Goal: Information Seeking & Learning: Learn about a topic

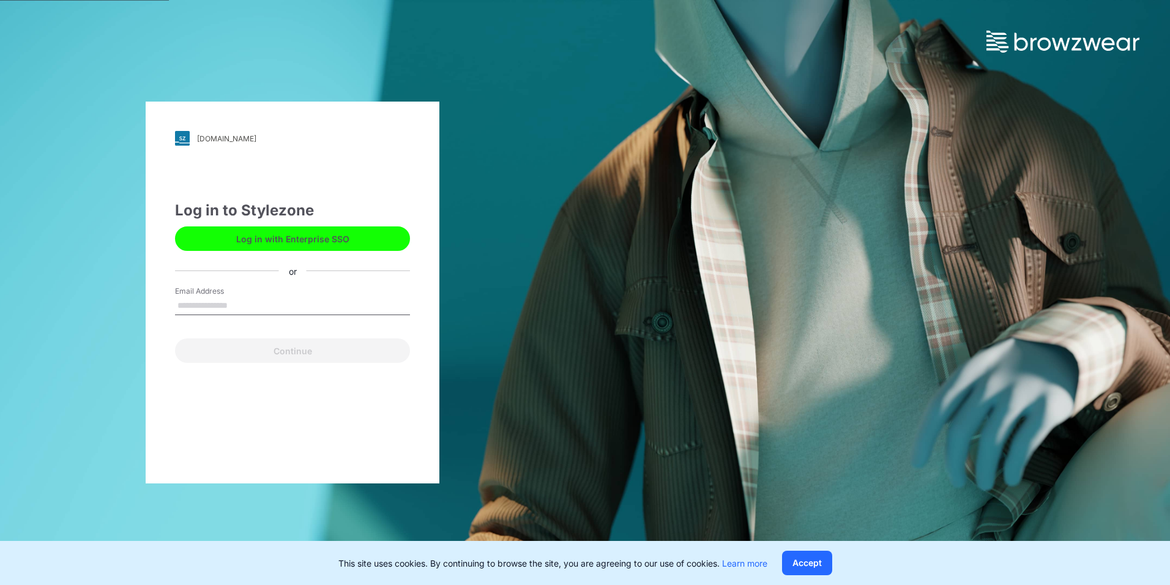
click at [225, 297] on input "Email Address" at bounding box center [292, 306] width 235 height 18
type input "**********"
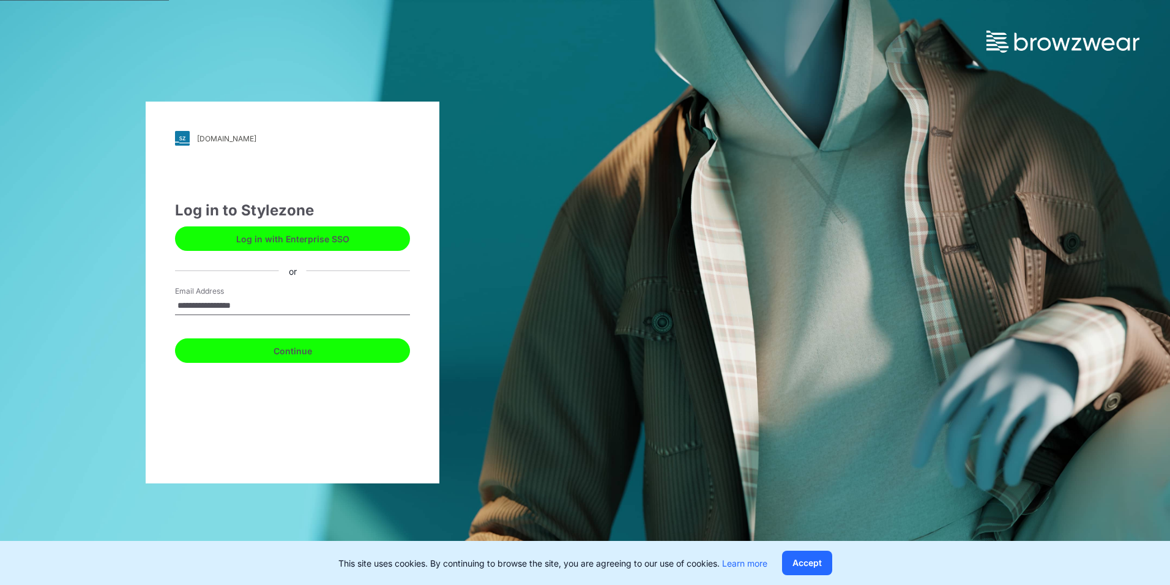
click at [288, 349] on button "Continue" at bounding box center [292, 350] width 235 height 24
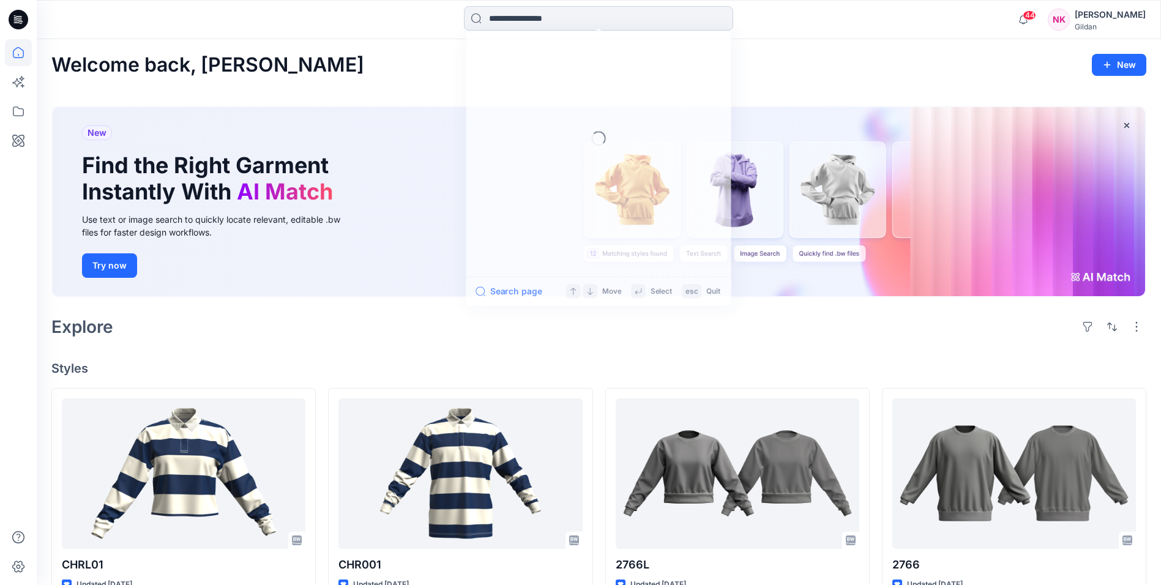
click at [596, 11] on input at bounding box center [598, 18] width 269 height 24
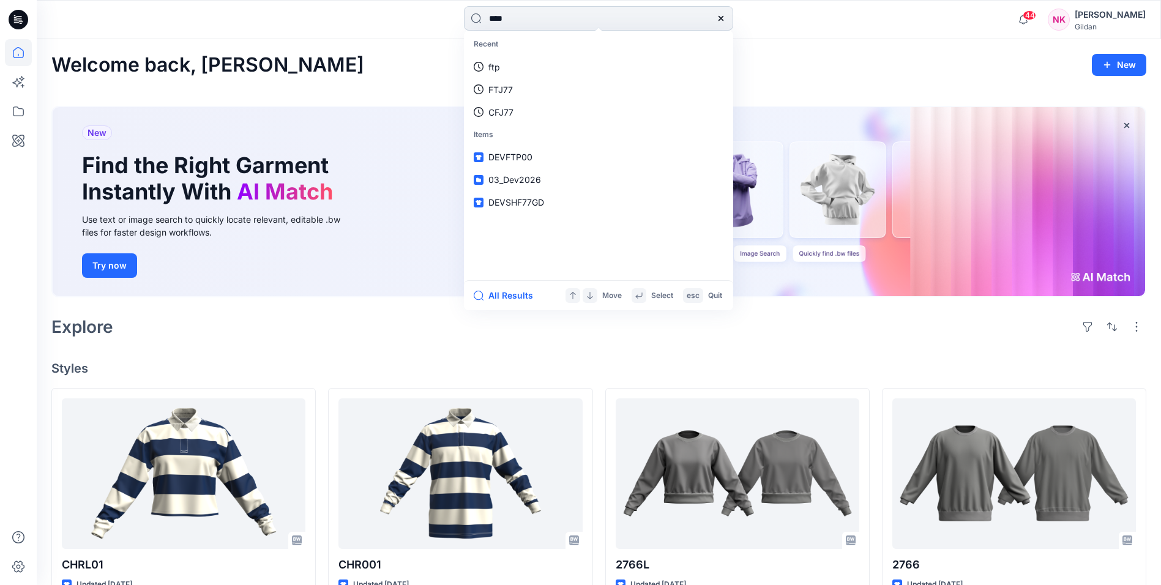
type input "*****"
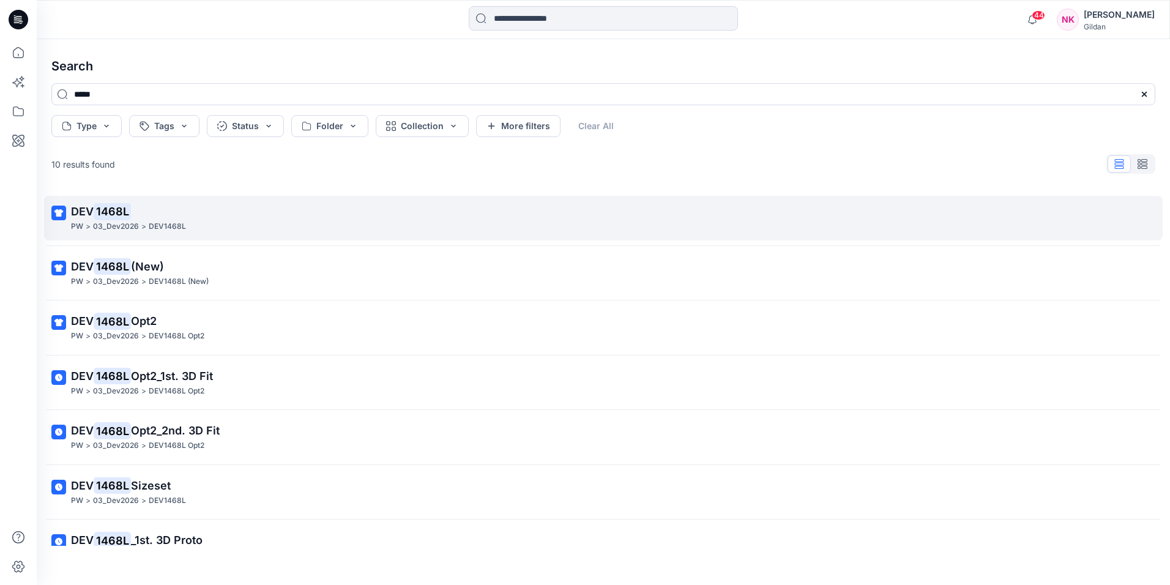
click at [104, 216] on mark "1468L" at bounding box center [112, 211] width 37 height 17
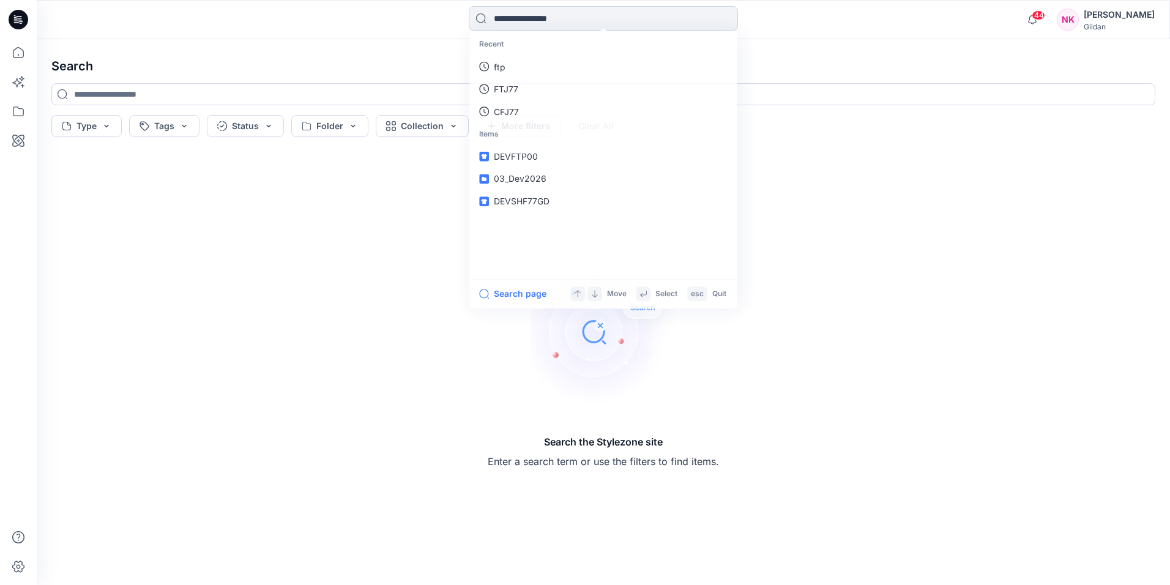
click at [566, 23] on input at bounding box center [603, 18] width 269 height 24
click at [553, 154] on link "DEV1468L" at bounding box center [603, 157] width 264 height 23
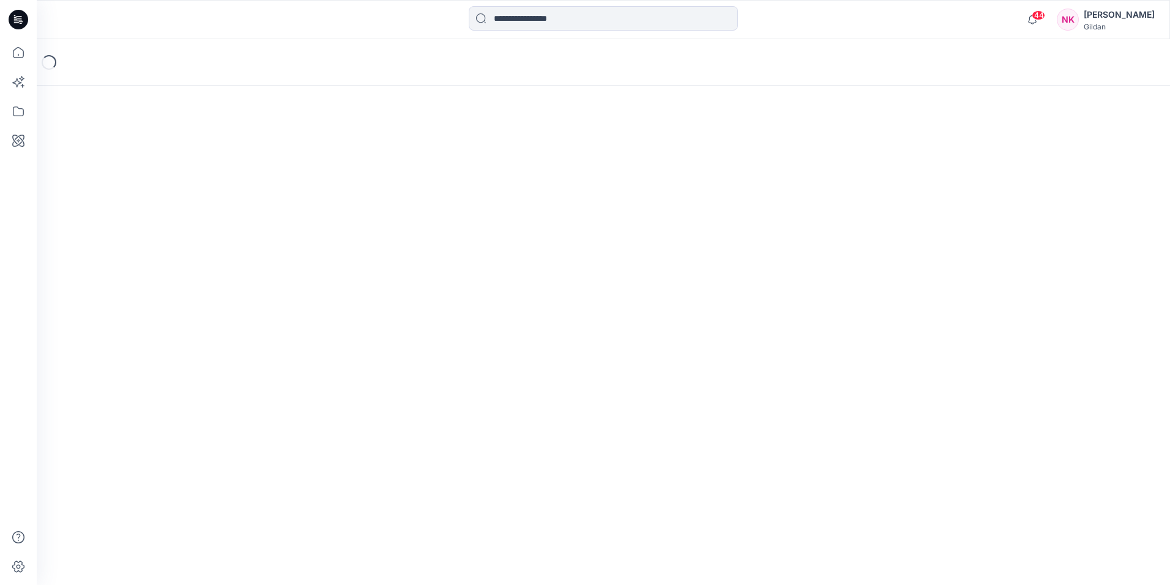
click at [551, 155] on div "Loading..." at bounding box center [604, 312] width 1134 height 546
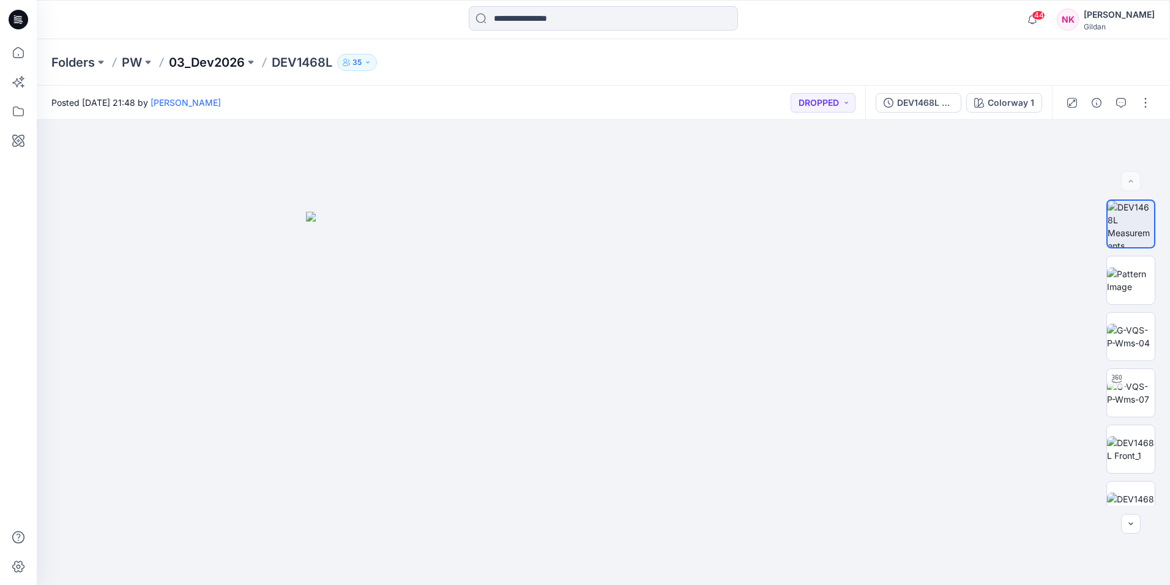
click at [222, 62] on p "03_Dev2026" at bounding box center [207, 62] width 76 height 17
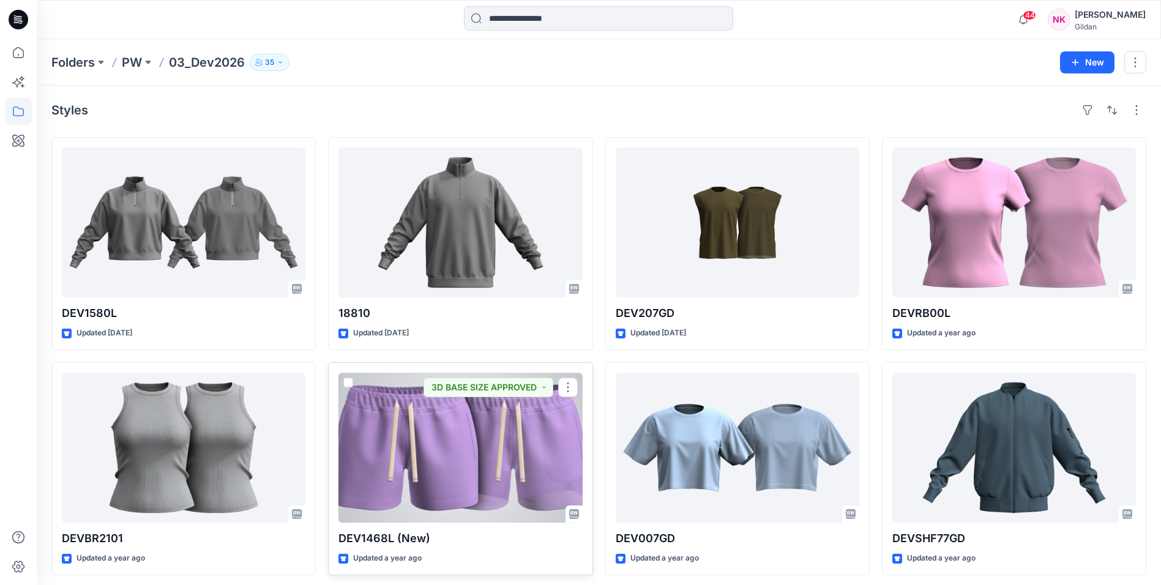
click at [545, 458] on div at bounding box center [460, 448] width 244 height 150
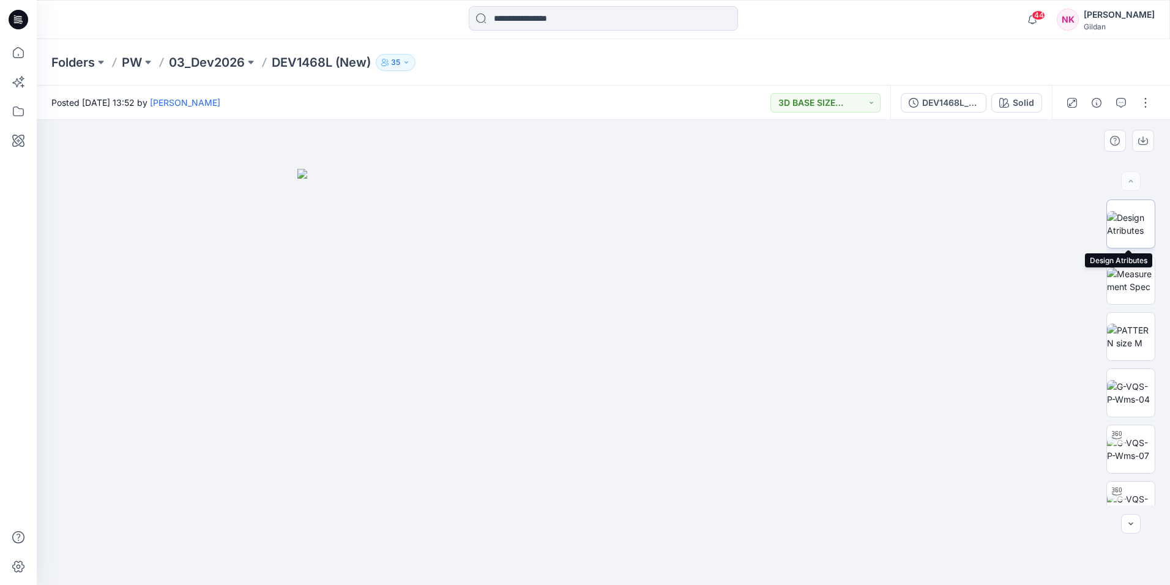
click at [1123, 220] on img at bounding box center [1131, 224] width 48 height 26
click at [1125, 221] on img at bounding box center [1131, 224] width 47 height 26
click at [1129, 405] on img at bounding box center [1131, 393] width 48 height 26
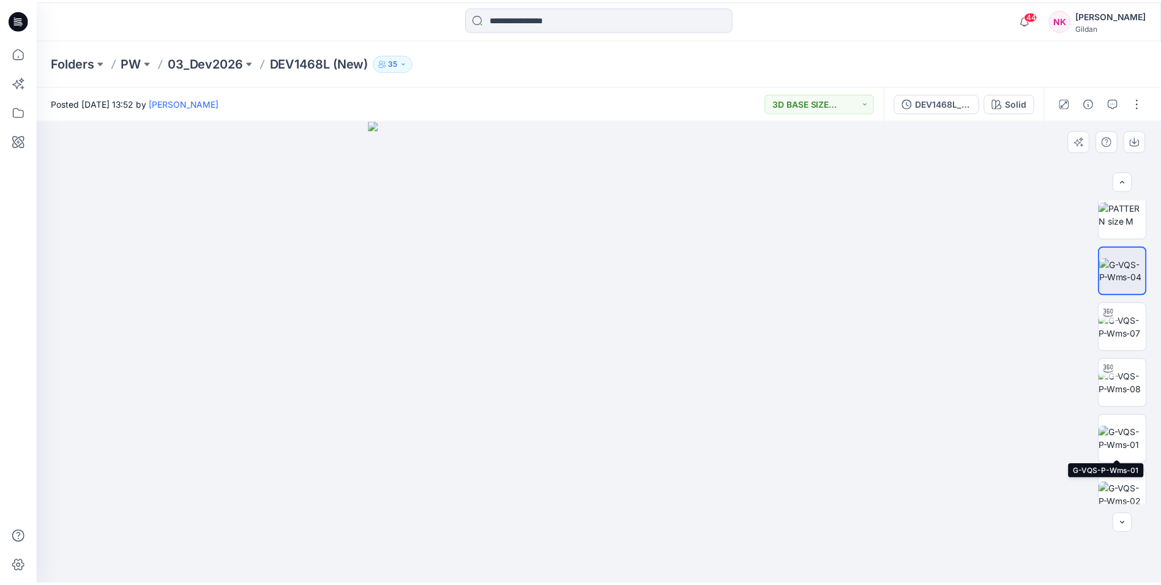
scroll to position [306, 0]
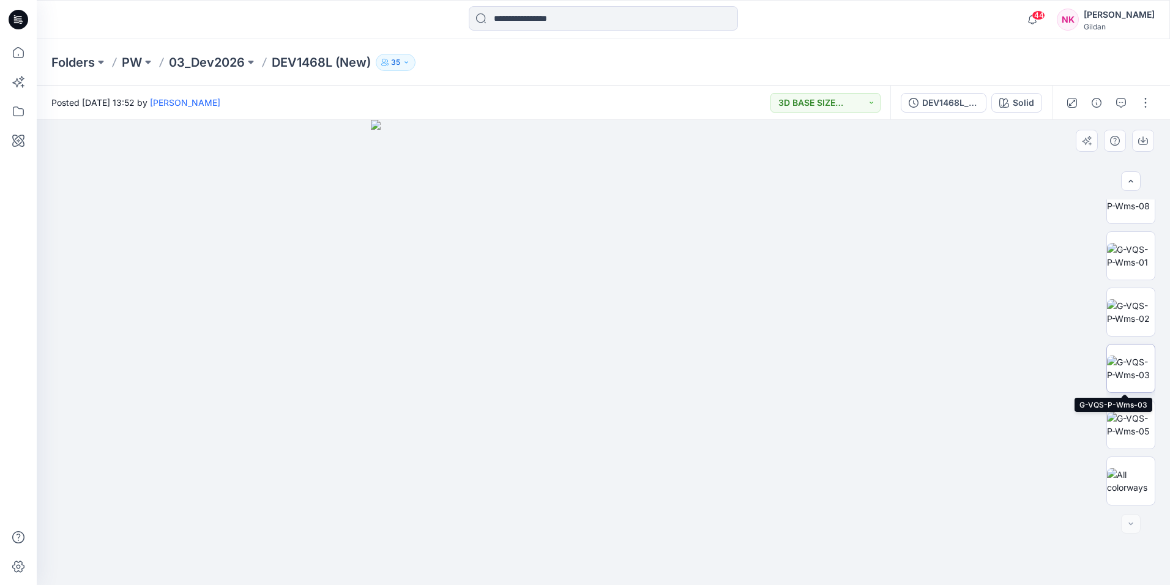
click at [1135, 377] on img at bounding box center [1131, 369] width 48 height 26
click at [1124, 475] on img at bounding box center [1131, 481] width 48 height 26
click at [956, 266] on div at bounding box center [604, 352] width 1134 height 465
click at [1134, 427] on img at bounding box center [1131, 425] width 48 height 26
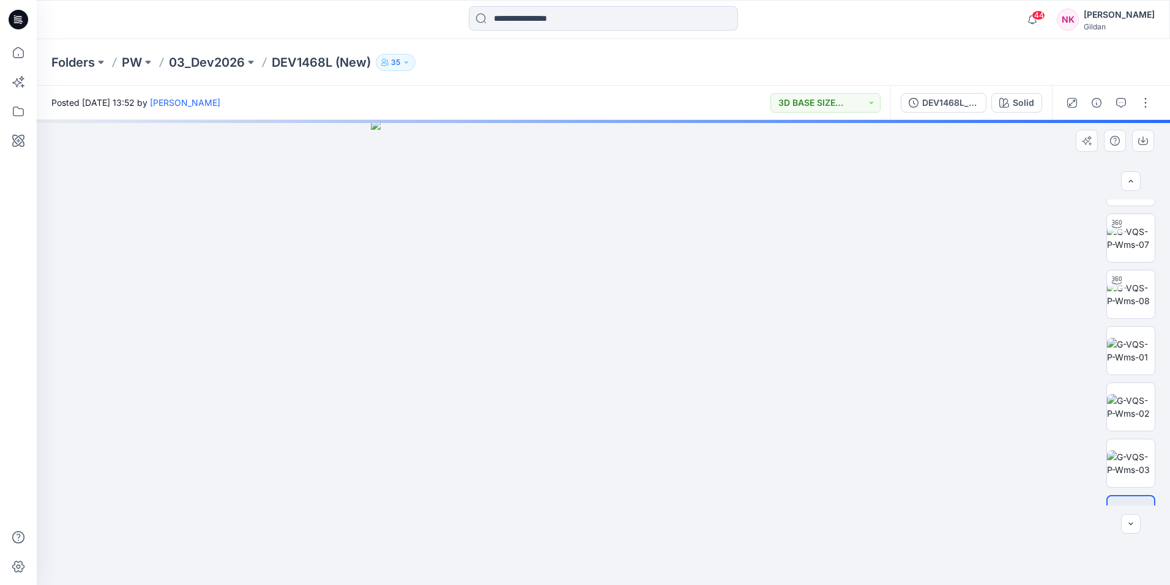
scroll to position [0, 0]
click at [1135, 237] on img at bounding box center [1131, 224] width 48 height 26
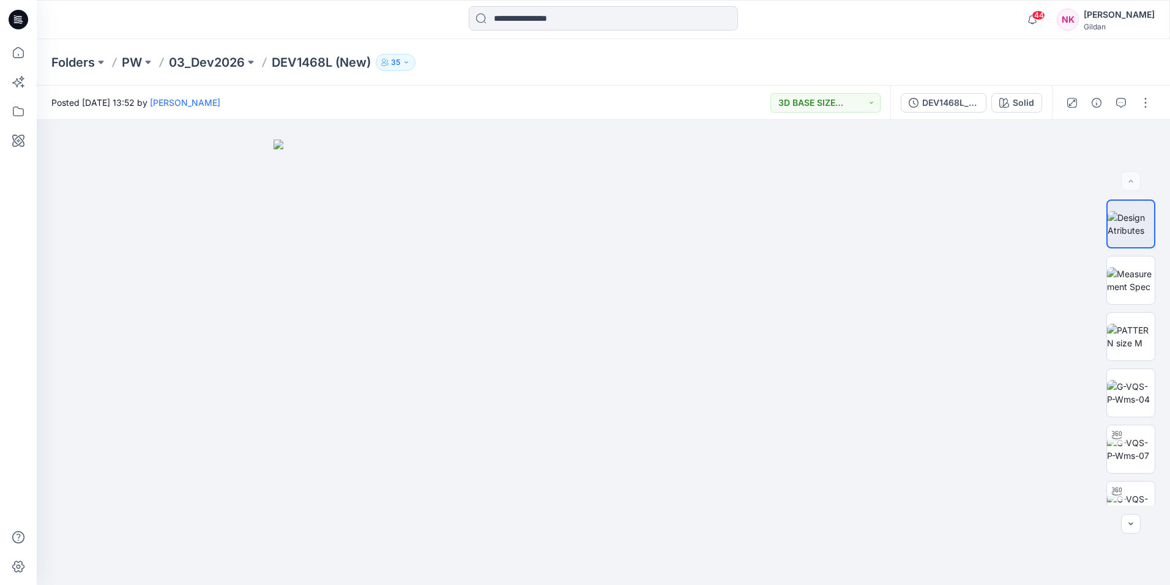
click at [867, 8] on div at bounding box center [603, 19] width 567 height 27
click at [520, 332] on img at bounding box center [604, 363] width 660 height 446
click at [525, 72] on div "Folders PW 03_Dev2026 DEV1468L (New) 35" at bounding box center [604, 62] width 1134 height 47
click at [1129, 227] on img at bounding box center [1131, 224] width 47 height 26
click at [1130, 274] on img at bounding box center [1131, 280] width 48 height 26
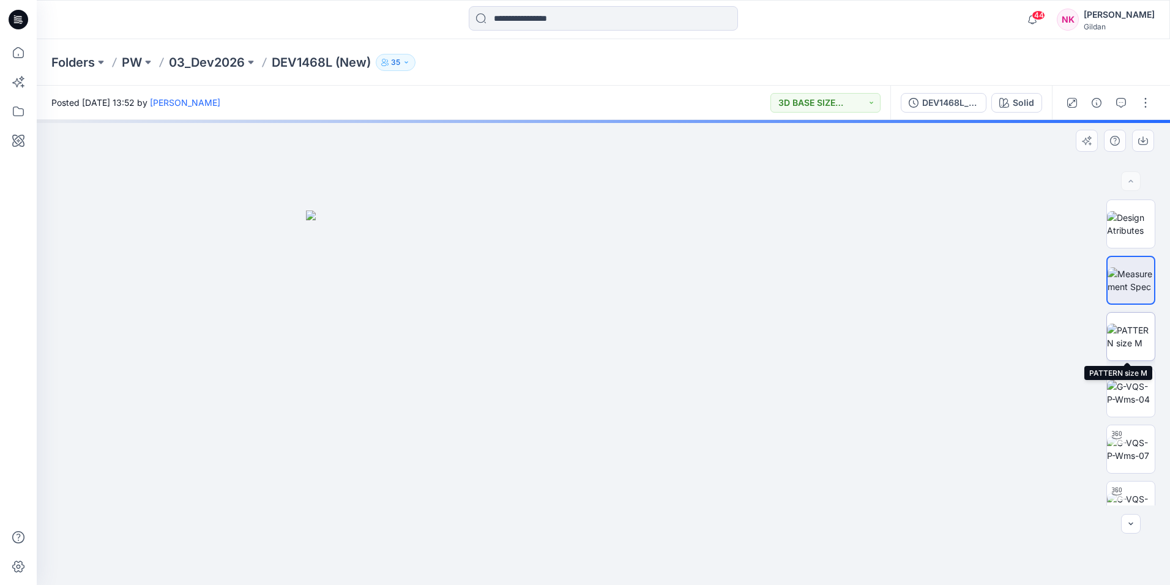
click at [1133, 343] on img at bounding box center [1131, 337] width 48 height 26
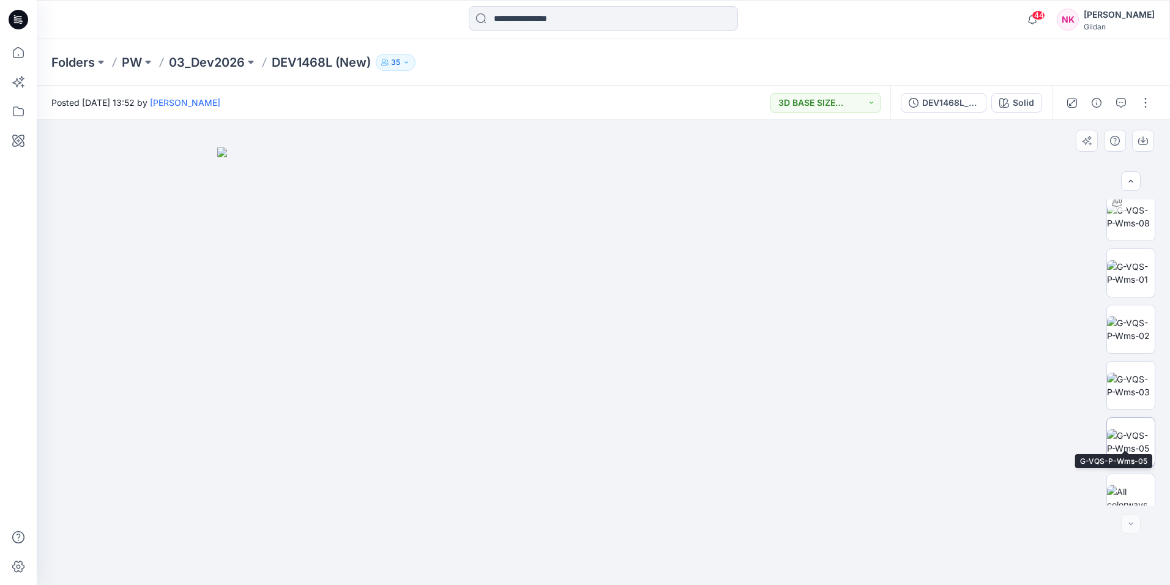
scroll to position [306, 0]
click at [1115, 413] on img at bounding box center [1131, 425] width 48 height 26
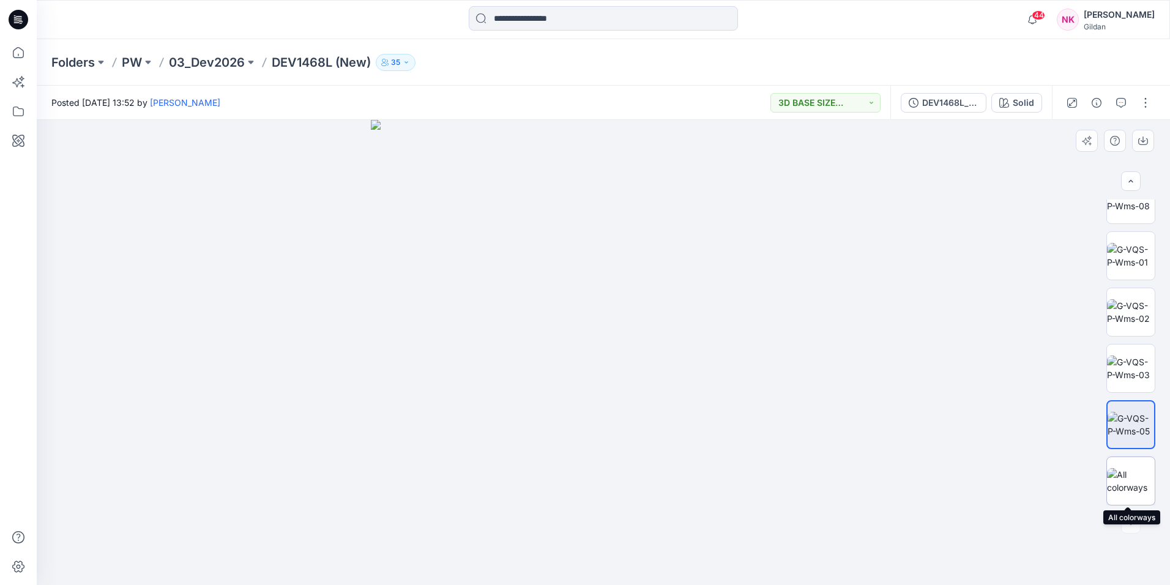
click at [1133, 474] on img at bounding box center [1131, 481] width 48 height 26
